Goal: Navigation & Orientation: Find specific page/section

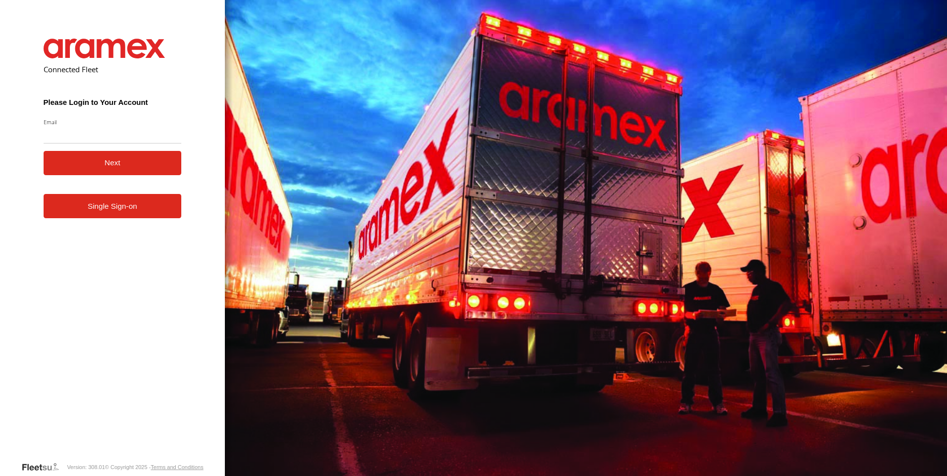
drag, startPoint x: 139, startPoint y: 219, endPoint x: 159, endPoint y: 222, distance: 20.5
click at [139, 219] on form "Connected Fleet Please Login to Your Account Email Enter a valid login email ad…" at bounding box center [113, 243] width 168 height 438
click at [125, 207] on link "Single Sign-on" at bounding box center [113, 206] width 138 height 24
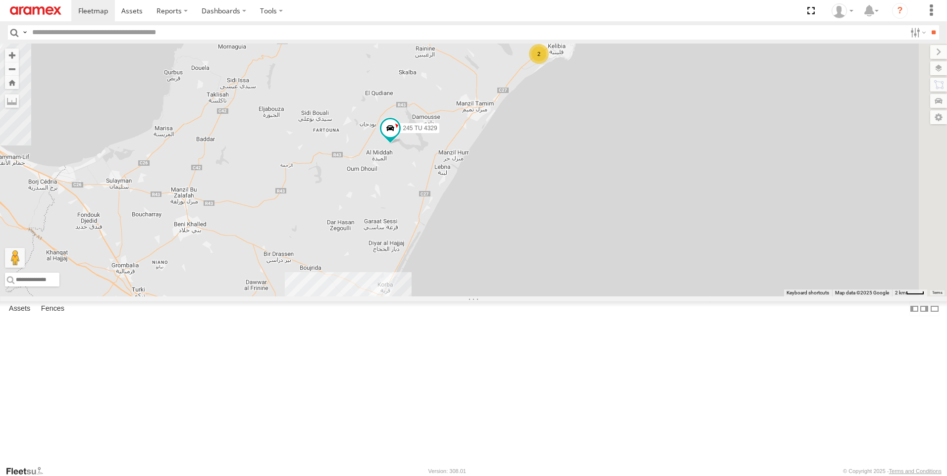
drag, startPoint x: 636, startPoint y: 215, endPoint x: 724, endPoint y: 150, distance: 110.1
click at [518, 275] on div "2 245 TU 4330 3 245 TU 4329" at bounding box center [473, 170] width 947 height 253
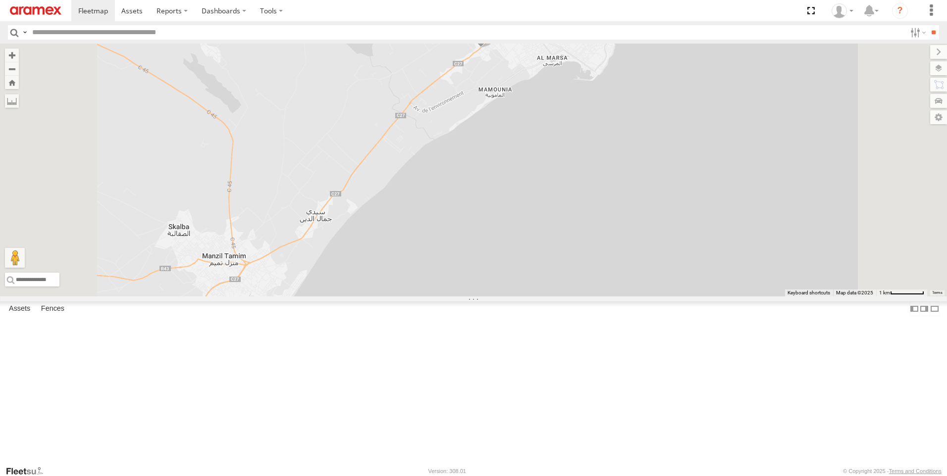
drag, startPoint x: 601, startPoint y: 118, endPoint x: 607, endPoint y: 155, distance: 37.5
click at [607, 155] on div "245 TU 4330 245 TU 4329 241 TU 2027 231 TU 3162" at bounding box center [473, 170] width 947 height 253
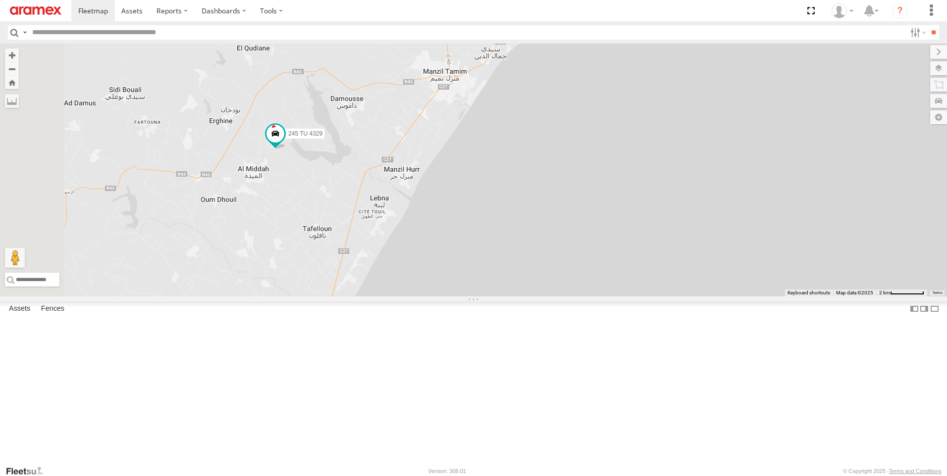
drag, startPoint x: 417, startPoint y: 317, endPoint x: 503, endPoint y: 178, distance: 163.6
click at [503, 178] on div "245 TU 4330 245 TU 4329 241 TU 2027 231 TU 3162" at bounding box center [473, 170] width 947 height 253
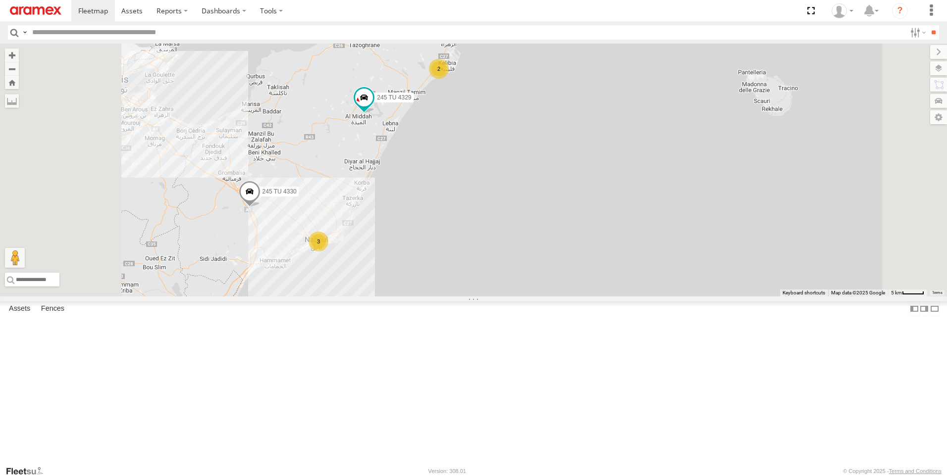
drag, startPoint x: 382, startPoint y: 326, endPoint x: 426, endPoint y: 281, distance: 62.7
click at [426, 281] on div "245 TU 4330 245 TU 4329 2 3" at bounding box center [473, 170] width 947 height 253
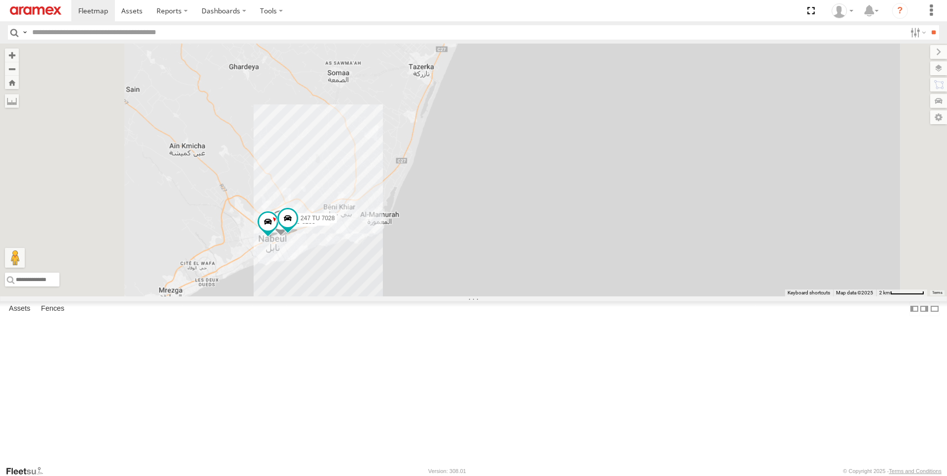
drag, startPoint x: 344, startPoint y: 138, endPoint x: 482, endPoint y: 284, distance: 200.3
click at [482, 284] on div "241 TU 8769 247 TU 7028 246 TU 8283" at bounding box center [473, 170] width 947 height 253
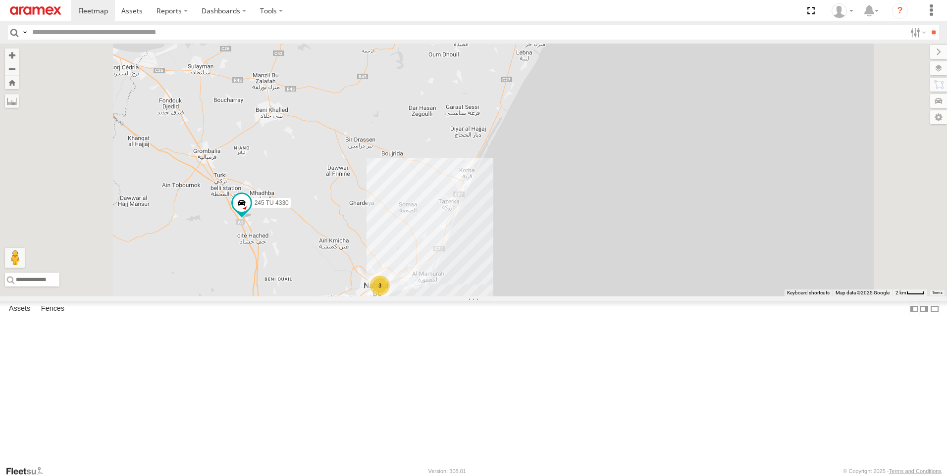
drag, startPoint x: 432, startPoint y: 298, endPoint x: 452, endPoint y: 312, distance: 25.2
click at [452, 297] on div "245 TU 4330 3 245 TU 4329" at bounding box center [473, 170] width 947 height 253
